Goal: Information Seeking & Learning: Learn about a topic

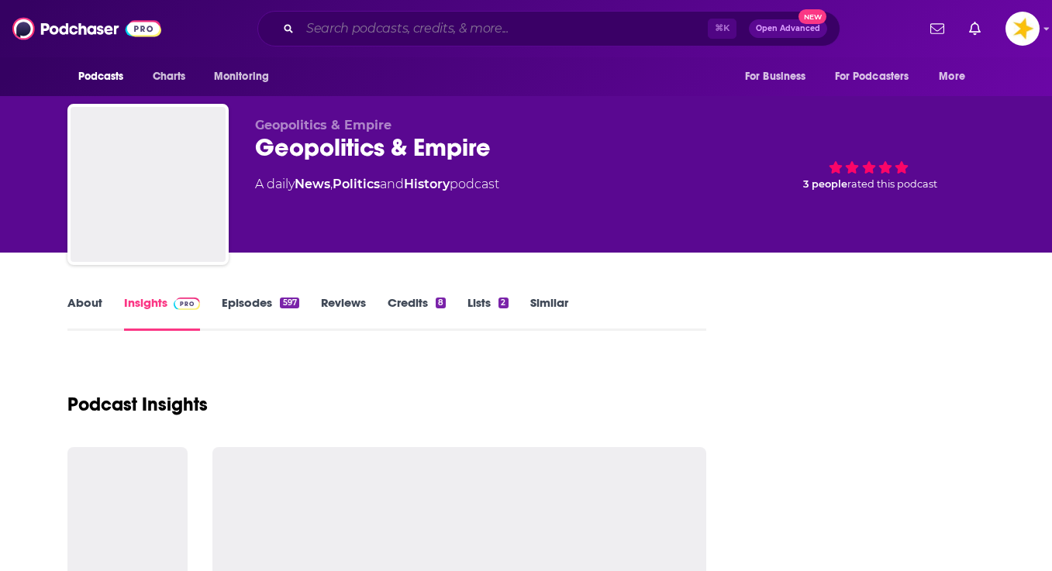
drag, startPoint x: 391, startPoint y: 25, endPoint x: 343, endPoint y: 35, distance: 48.4
click at [391, 25] on input "Search podcasts, credits, & more..." at bounding box center [504, 28] width 408 height 25
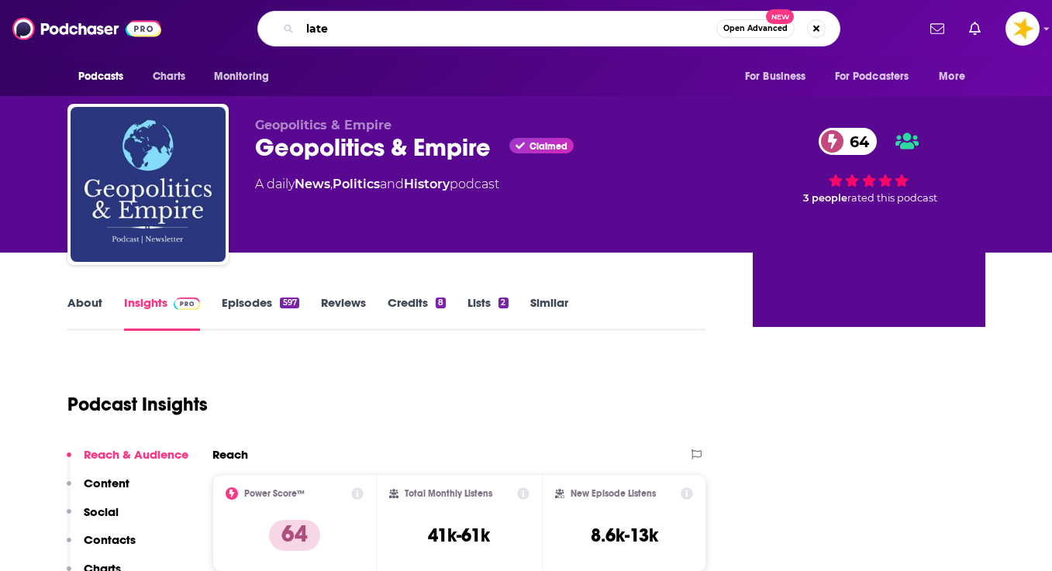
type input "laten"
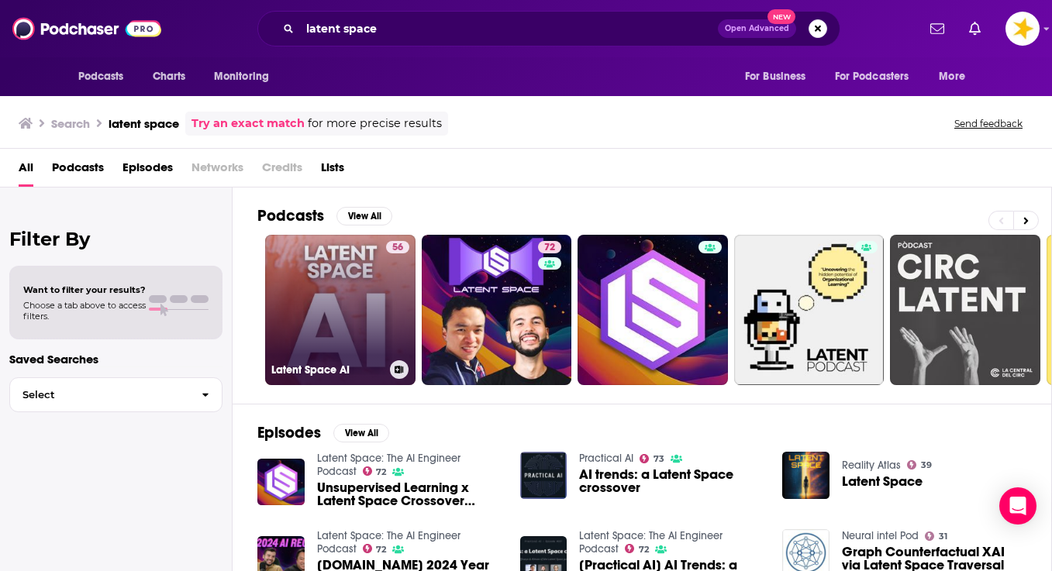
click at [320, 313] on link "56 Latent Space AI" at bounding box center [340, 310] width 150 height 150
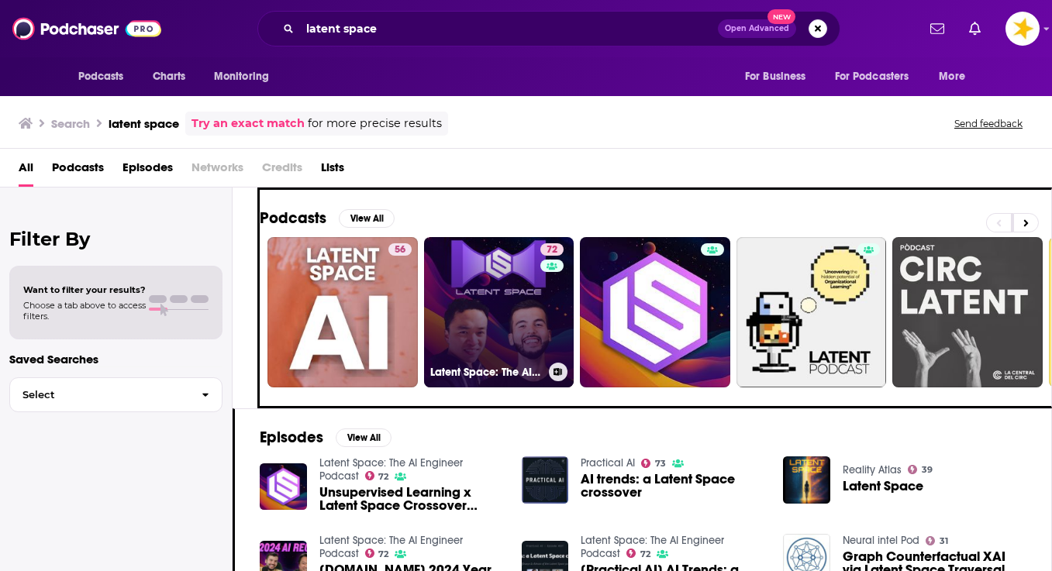
click at [474, 304] on link "72 Latent Space: The AI Engineer Podcast" at bounding box center [499, 312] width 150 height 150
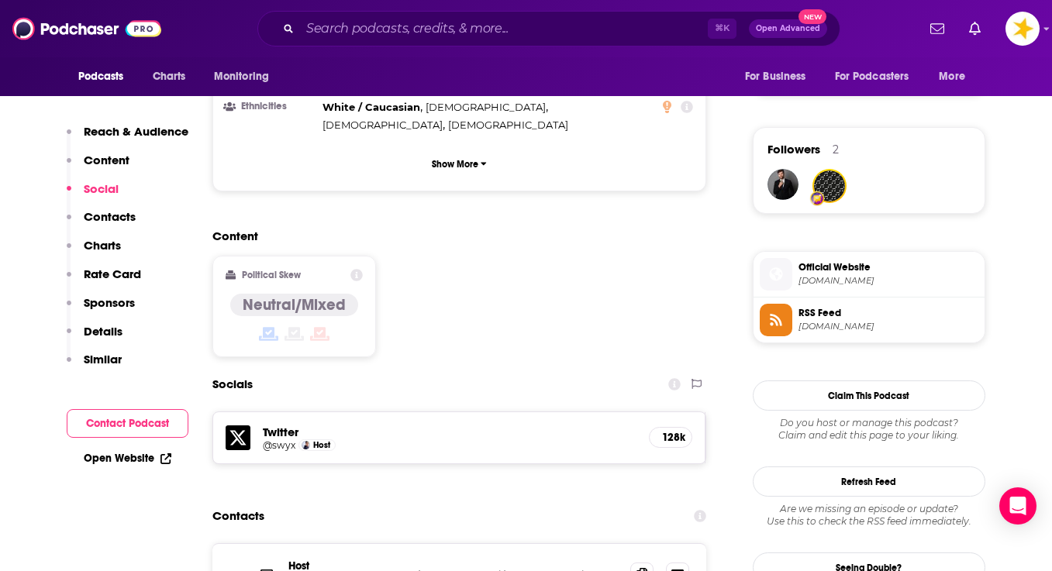
scroll to position [1066, 0]
